Goal: Task Accomplishment & Management: Use online tool/utility

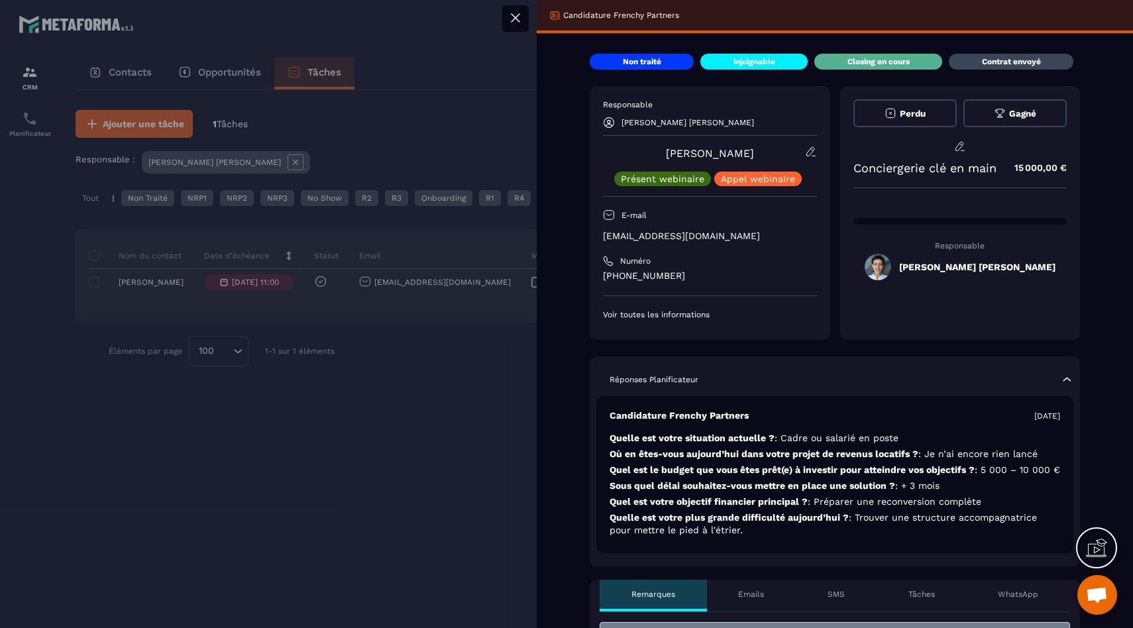
click at [256, 444] on div at bounding box center [566, 314] width 1133 height 628
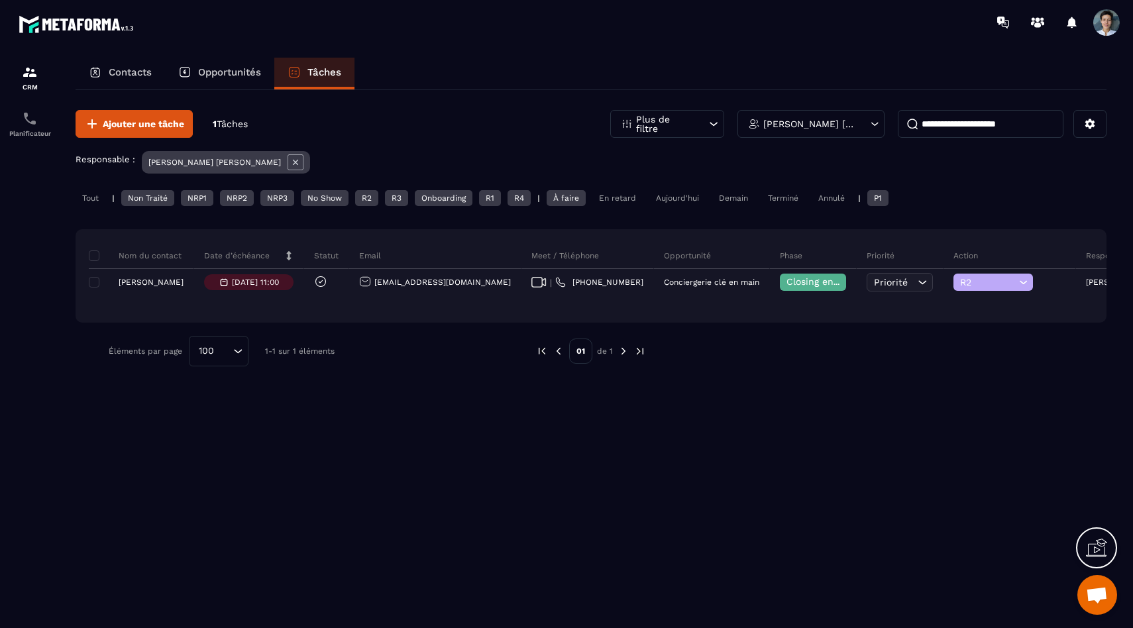
click at [89, 192] on div "Tout" at bounding box center [91, 198] width 30 height 16
click at [90, 209] on div "Tout | Non Traité NRP1 NRP2 NRP3 No Show R2 R3 Onboarding R1 R4 | À faire En re…" at bounding box center [591, 199] width 1031 height 19
click at [287, 159] on icon at bounding box center [295, 162] width 16 height 16
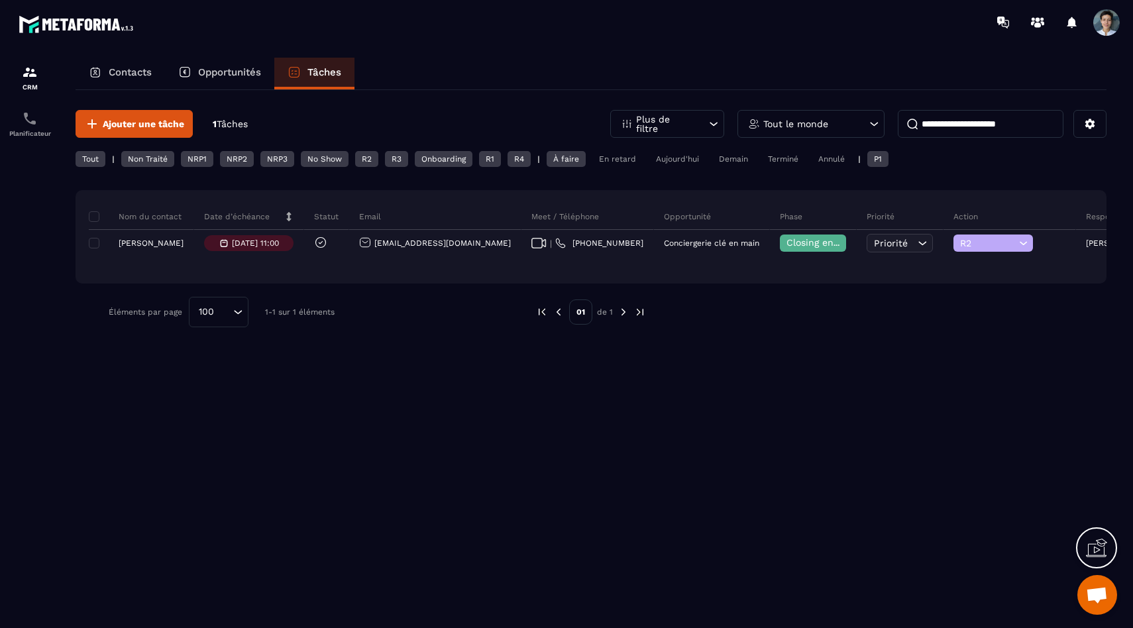
click at [101, 162] on div "Tout" at bounding box center [91, 159] width 30 height 16
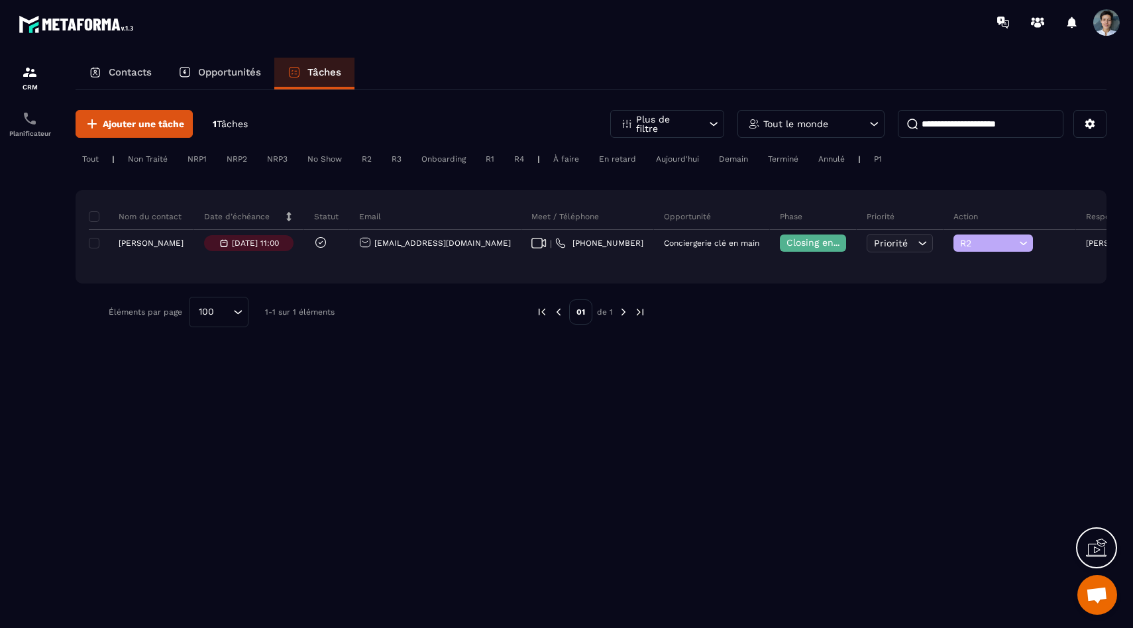
click at [95, 157] on div "Tout" at bounding box center [91, 159] width 30 height 16
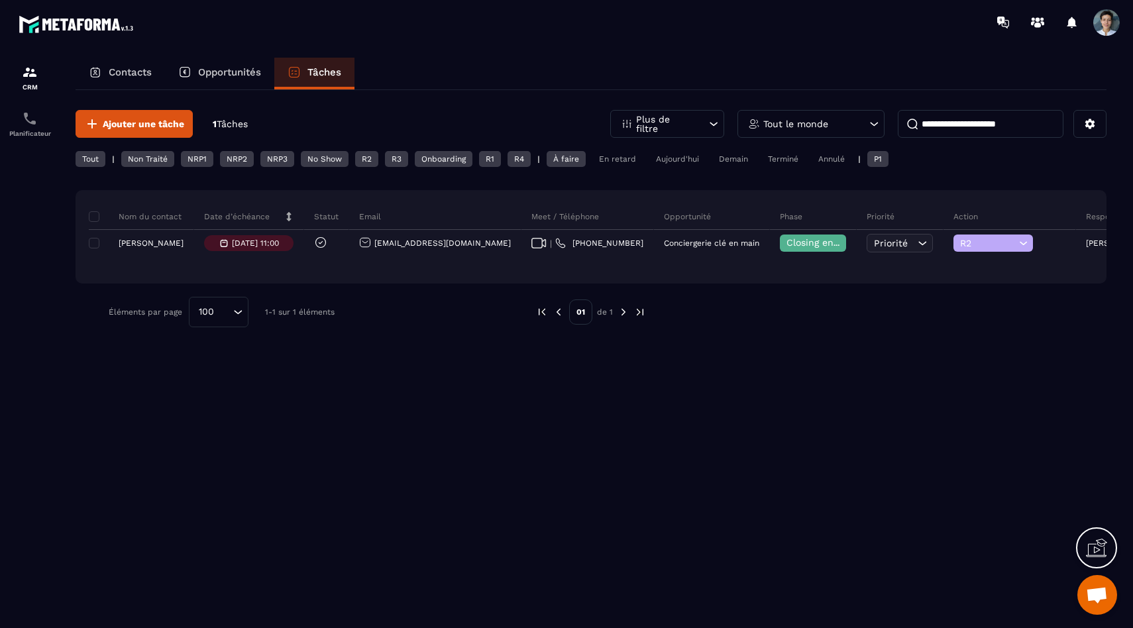
drag, startPoint x: 1033, startPoint y: 125, endPoint x: 790, endPoint y: 95, distance: 244.8
click at [790, 95] on div "**********" at bounding box center [591, 218] width 1031 height 257
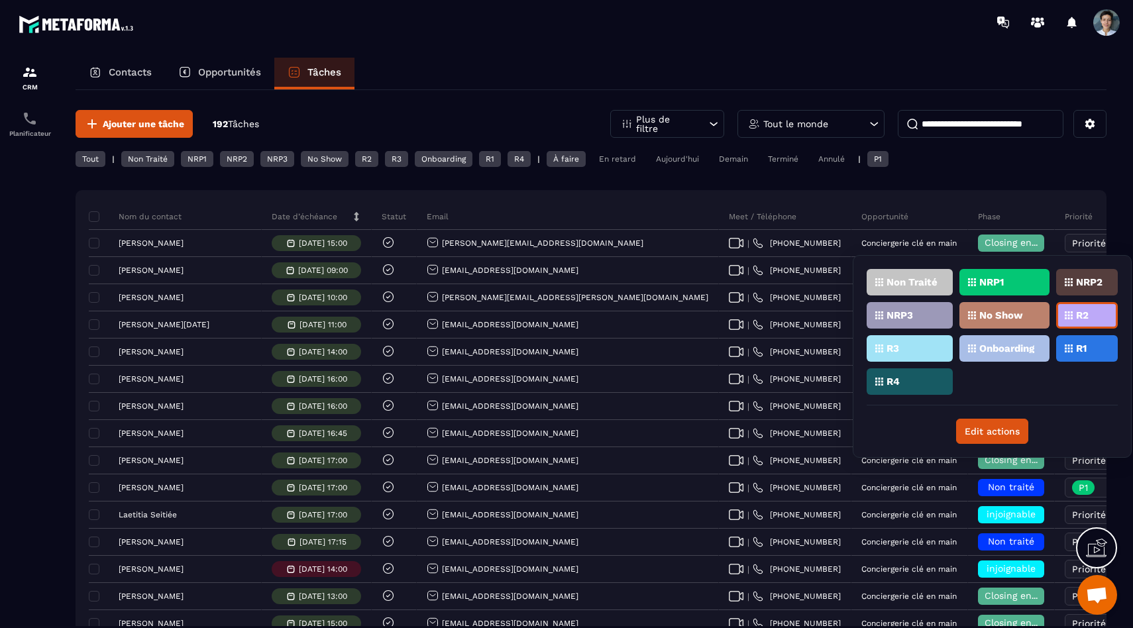
click at [821, 342] on div "R3" at bounding box center [909, 348] width 86 height 26
